Goal: Task Accomplishment & Management: Complete application form

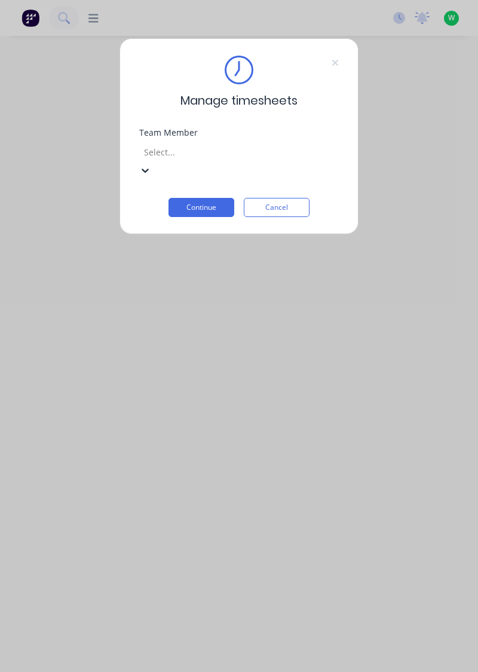
scroll to position [89, 0]
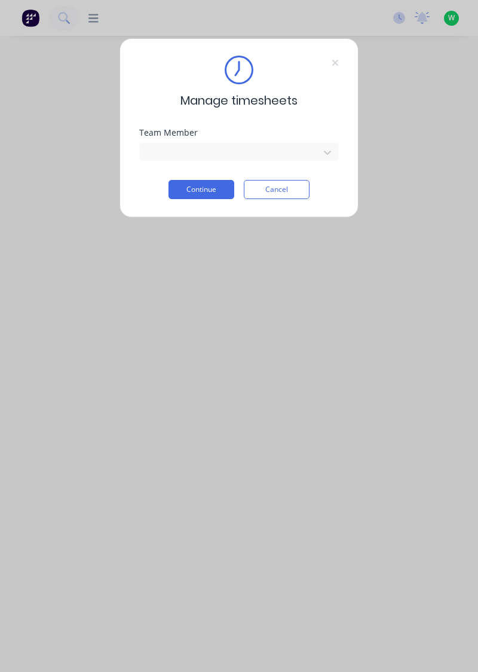
click at [192, 191] on button "Continue" at bounding box center [202, 189] width 66 height 19
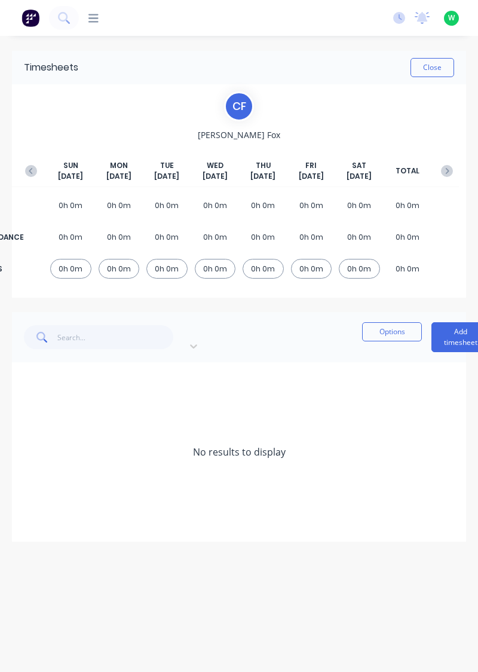
click at [431, 327] on button "Add timesheet" at bounding box center [460, 337] width 59 height 30
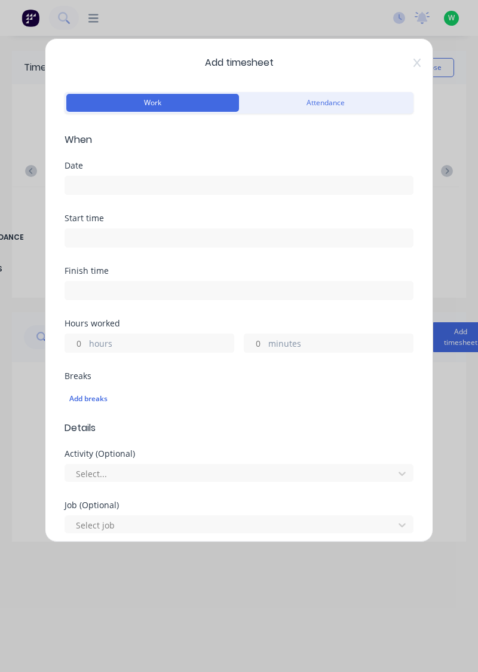
click at [174, 183] on input at bounding box center [239, 185] width 348 height 18
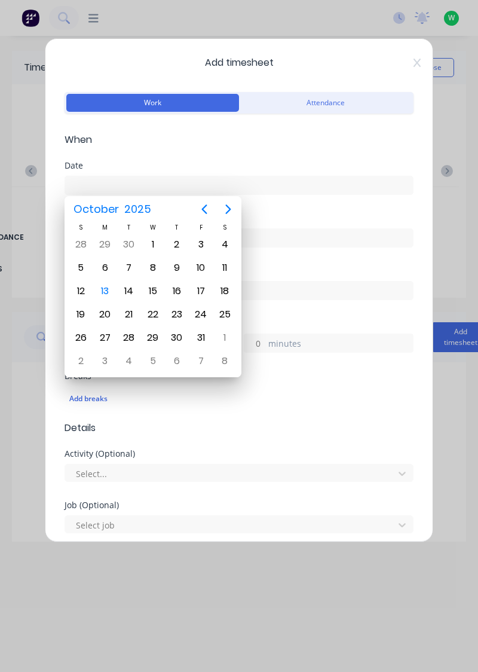
click at [103, 292] on div "13" at bounding box center [105, 291] width 18 height 18
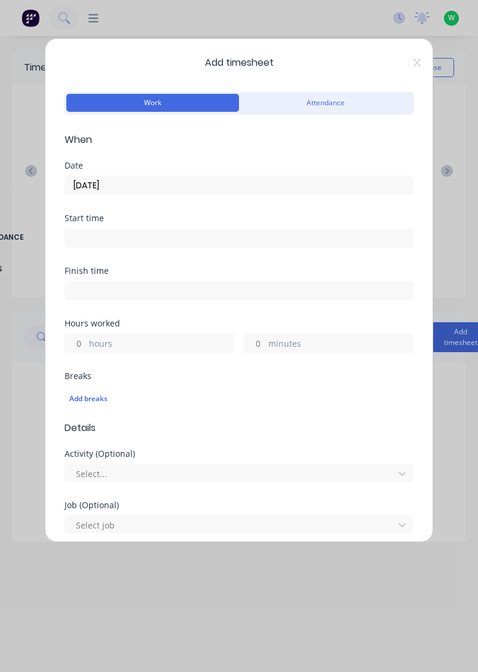
type input "13/10/2025"
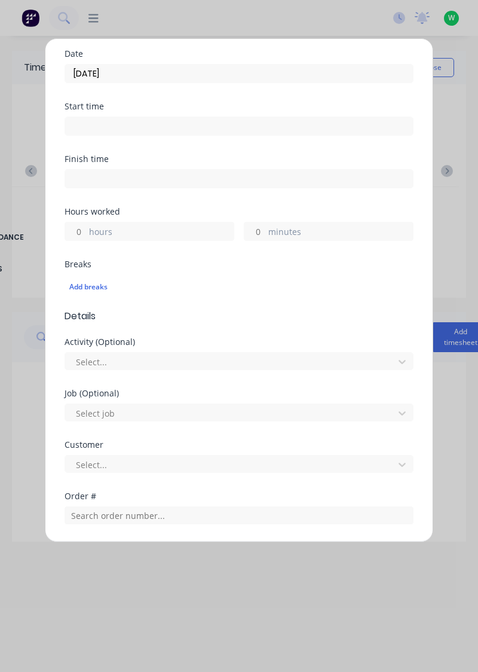
scroll to position [117, 0]
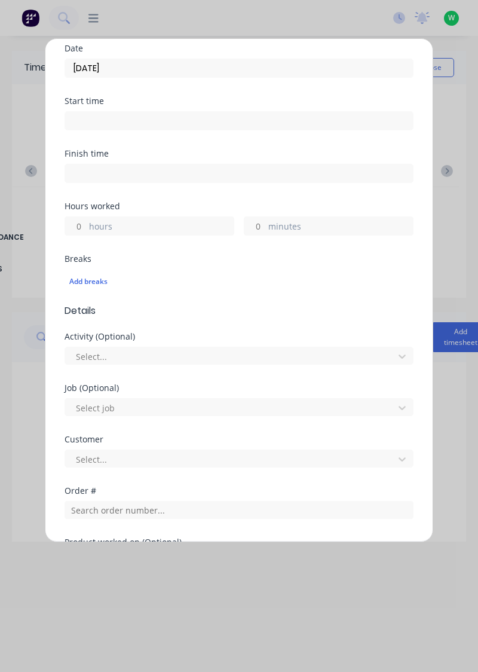
click at [106, 225] on label "hours" at bounding box center [161, 227] width 145 height 15
click at [86, 225] on input "hours" at bounding box center [75, 226] width 21 height 18
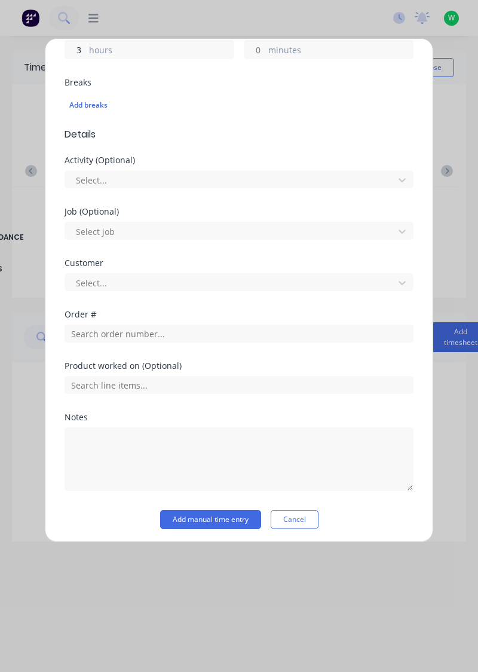
scroll to position [293, 0]
type input "3"
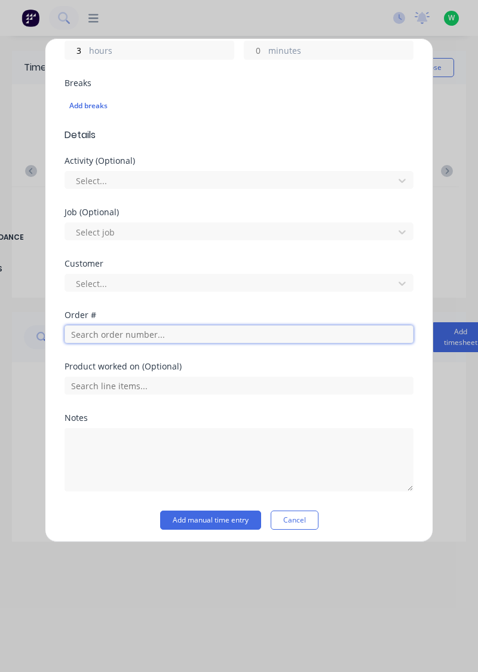
click at [135, 336] on input "text" at bounding box center [239, 334] width 349 height 18
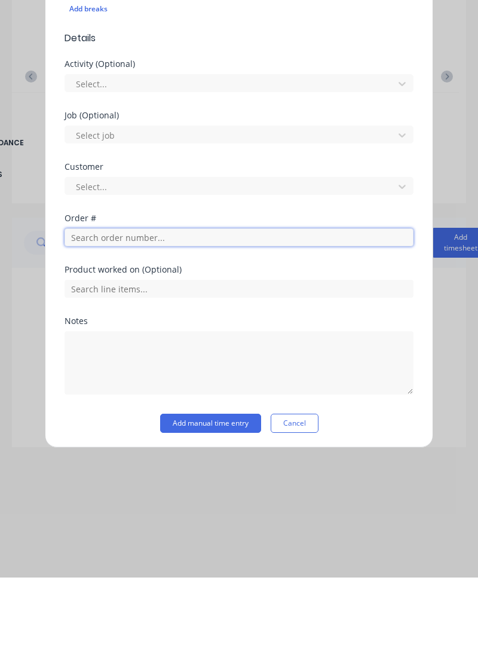
scroll to position [258, 0]
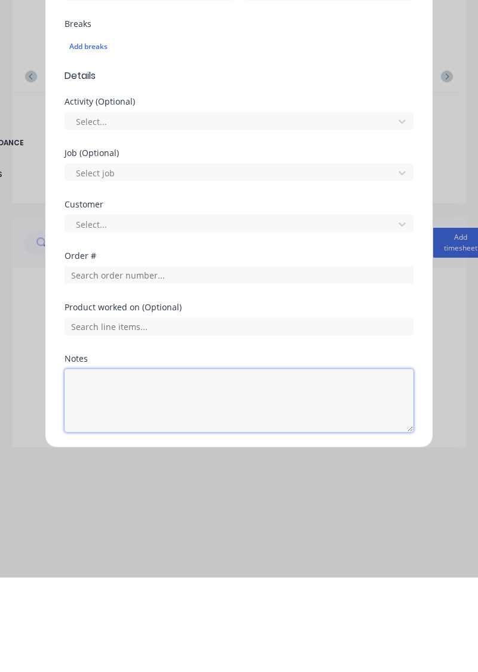
click at [115, 474] on textarea at bounding box center [239, 494] width 349 height 63
type textarea "Assist employees, take photos, consumables from store, sort job"
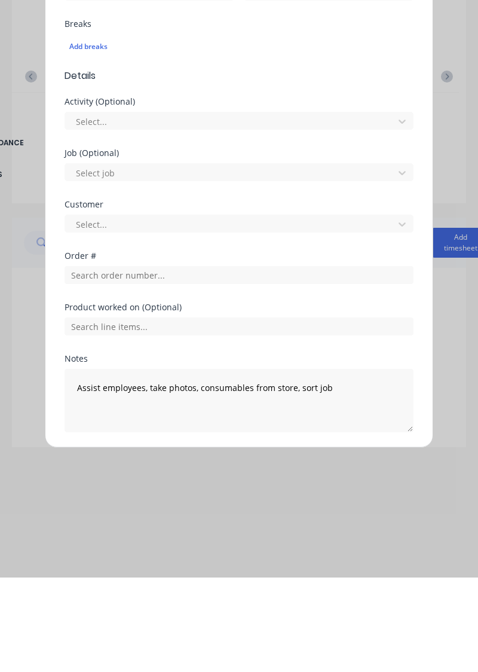
click at [206, 556] on button "Add manual time entry" at bounding box center [210, 555] width 101 height 19
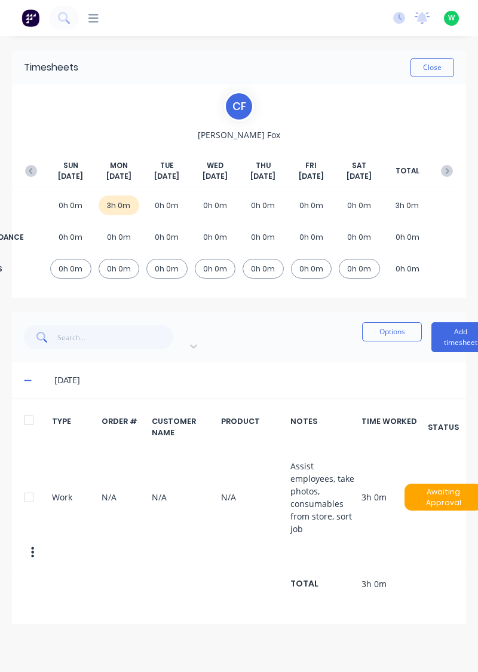
click at [431, 332] on button "Add timesheet" at bounding box center [460, 337] width 59 height 30
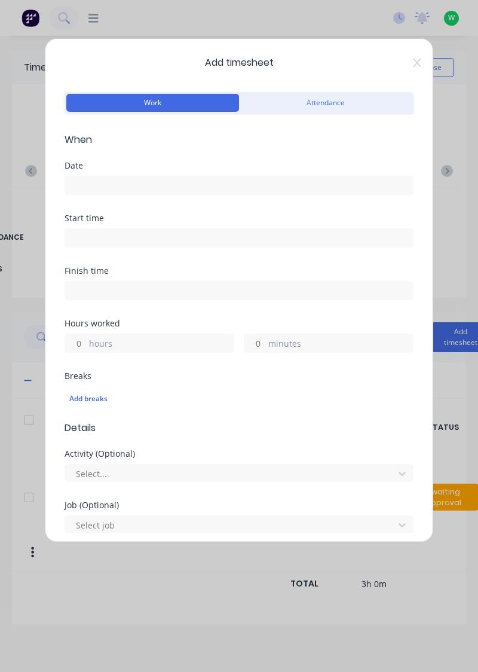
click at [133, 189] on input at bounding box center [239, 185] width 348 height 18
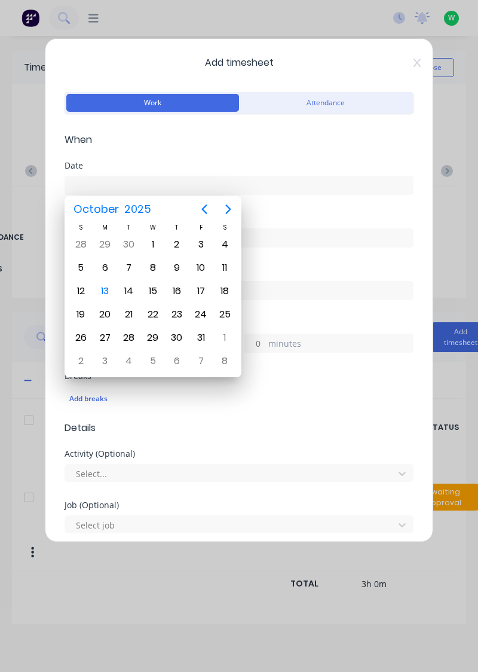
click at [102, 295] on div "13" at bounding box center [105, 291] width 18 height 18
type input "13/10/2025"
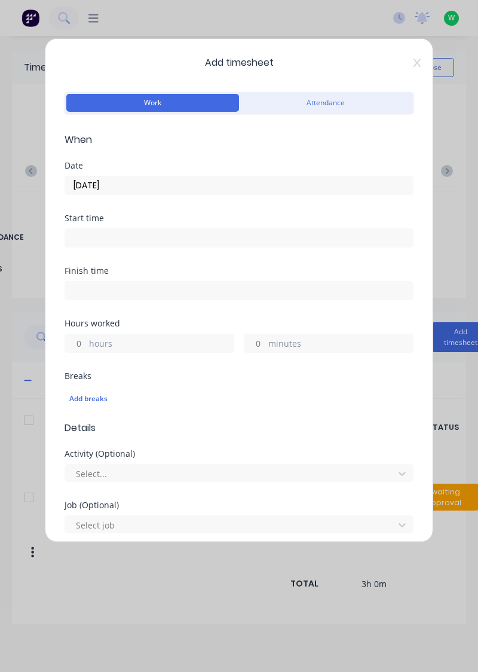
click at [115, 339] on label "hours" at bounding box center [161, 344] width 145 height 15
click at [86, 339] on input "hours" at bounding box center [75, 343] width 21 height 18
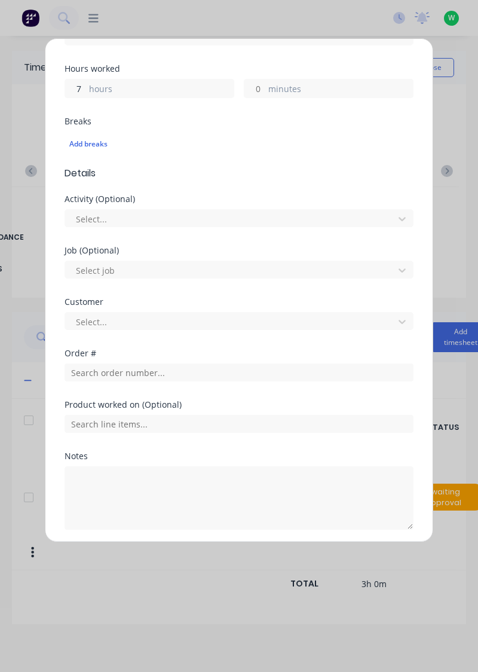
scroll to position [255, 0]
type input "7"
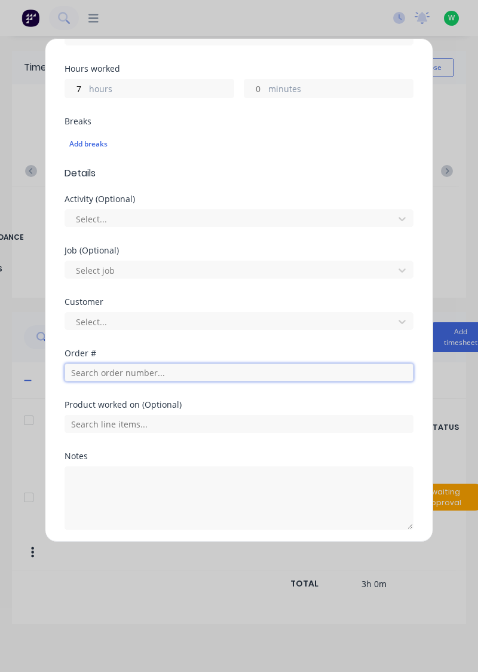
click at [140, 373] on input "text" at bounding box center [239, 372] width 349 height 18
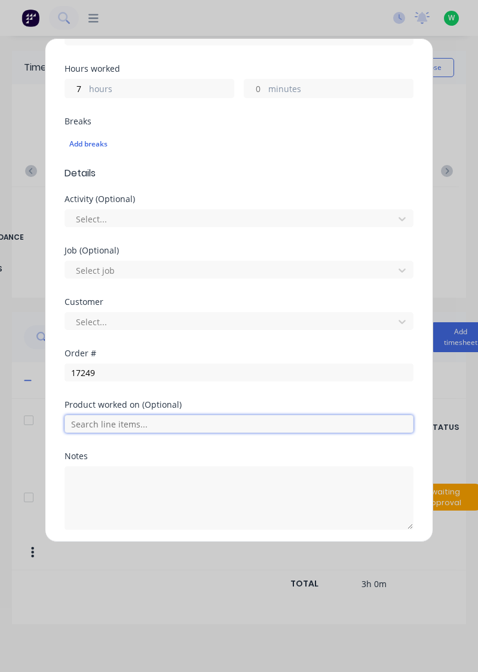
click at [137, 424] on input "text" at bounding box center [239, 424] width 349 height 18
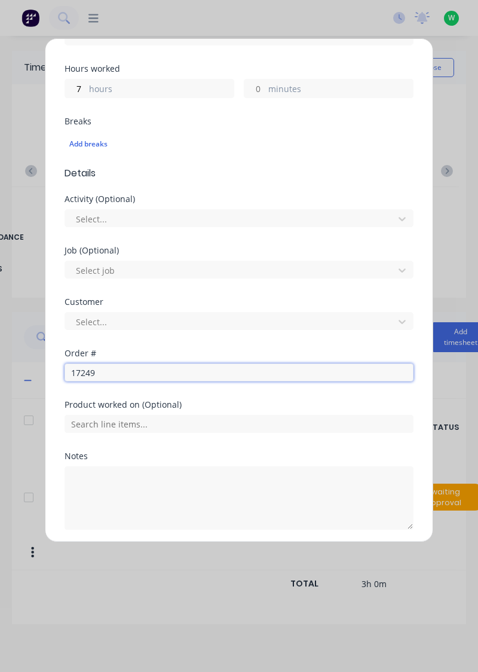
click at [125, 372] on input "17249" at bounding box center [239, 372] width 349 height 18
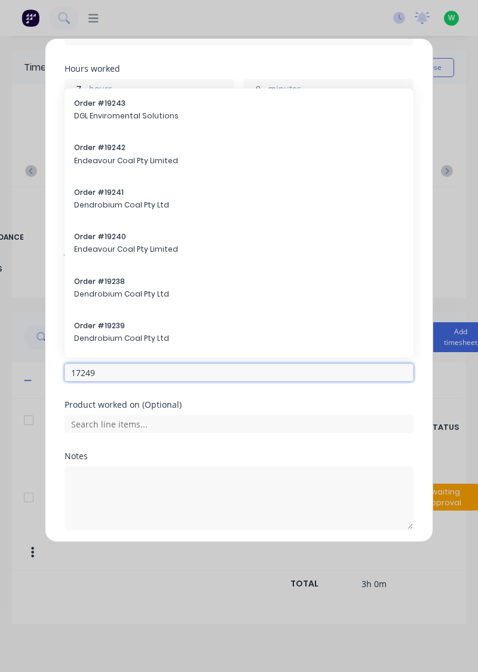
click at [139, 366] on input "17249" at bounding box center [239, 372] width 349 height 18
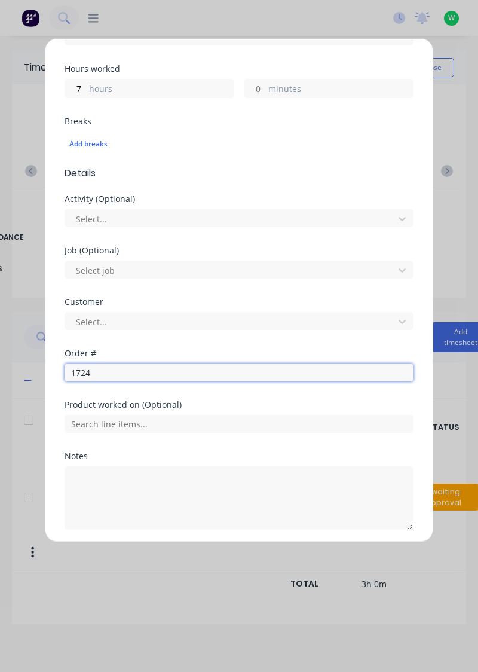
type input "17249"
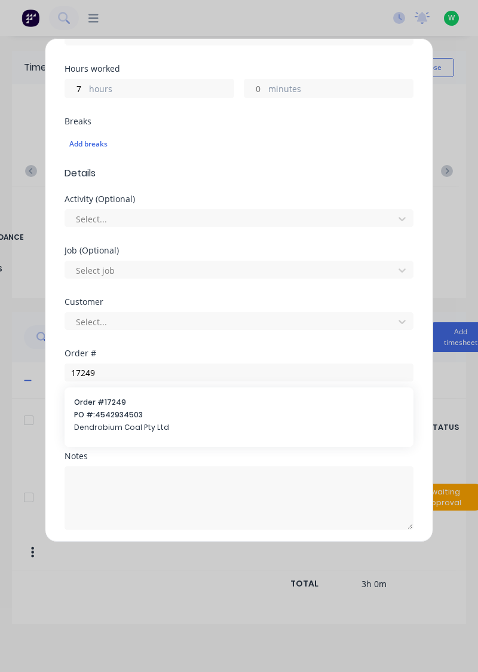
click at [108, 422] on span "Dendrobium Coal Pty Ltd" at bounding box center [239, 427] width 330 height 11
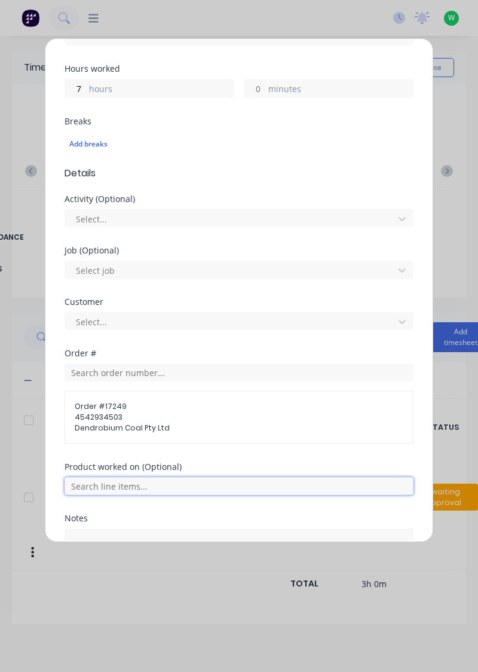
click at [111, 488] on input "text" at bounding box center [239, 486] width 349 height 18
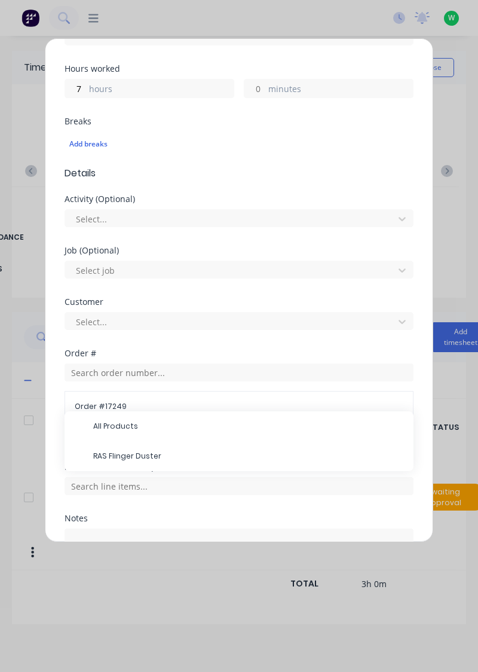
click at [115, 457] on span "RAS Flinger Duster" at bounding box center [248, 456] width 311 height 11
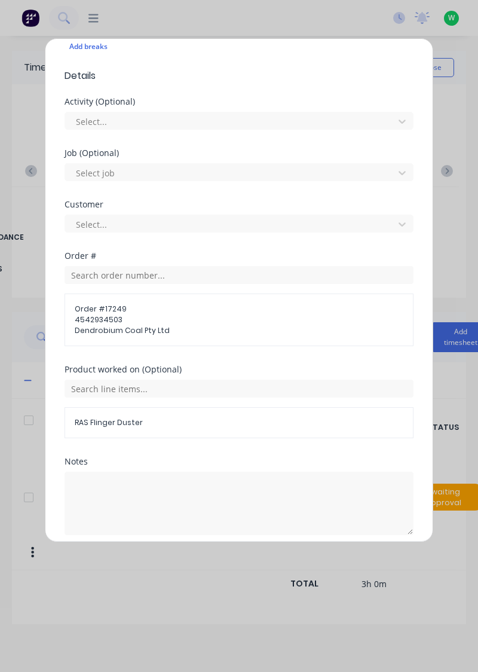
scroll to position [360, 0]
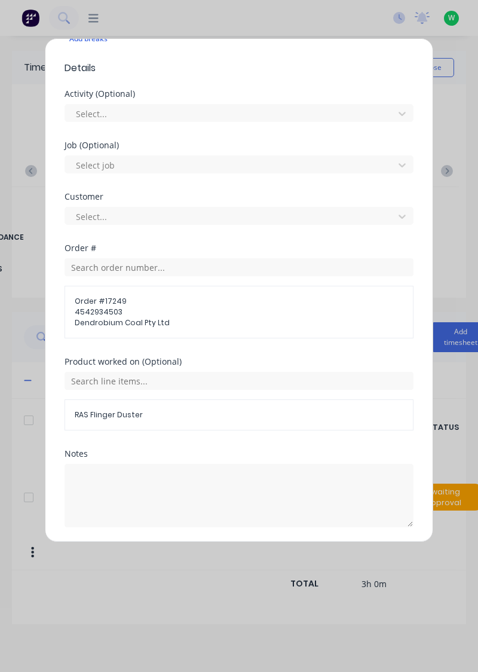
click at [188, 556] on button "Add manual time entry" at bounding box center [210, 555] width 101 height 19
